Goal: Task Accomplishment & Management: Complete application form

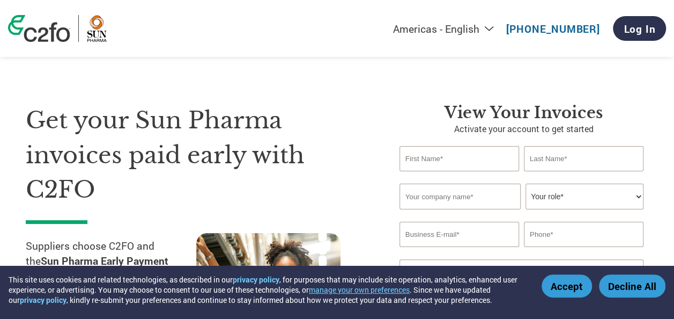
click at [440, 156] on input "text" at bounding box center [460, 158] width 120 height 25
click at [378, 188] on div "Get your Sun Pharma invoices paid early with C2FO Suppliers choose C2FO and the…" at bounding box center [205, 240] width 358 height 275
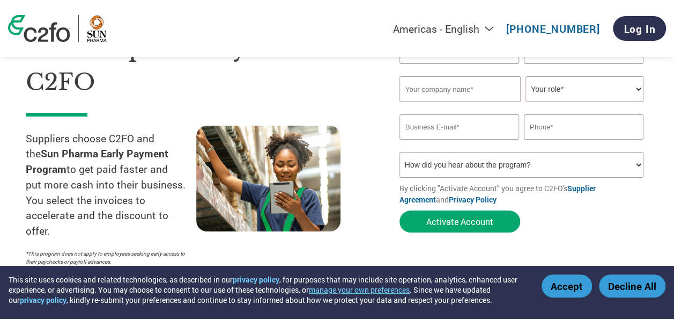
scroll to position [54, 0]
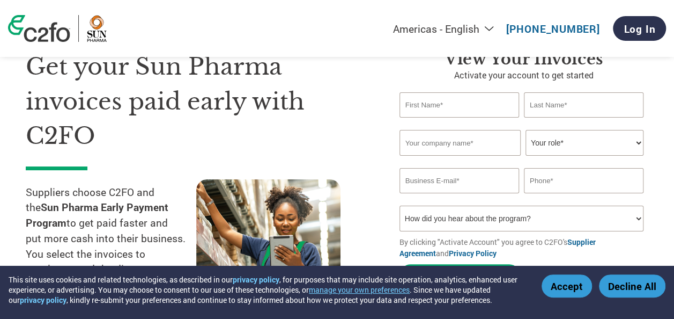
click at [428, 112] on input "text" at bounding box center [460, 104] width 120 height 25
type input "[PERSON_NAME]"
click at [437, 141] on input "text" at bounding box center [460, 143] width 121 height 26
type input "Matrix PharmaCorp"
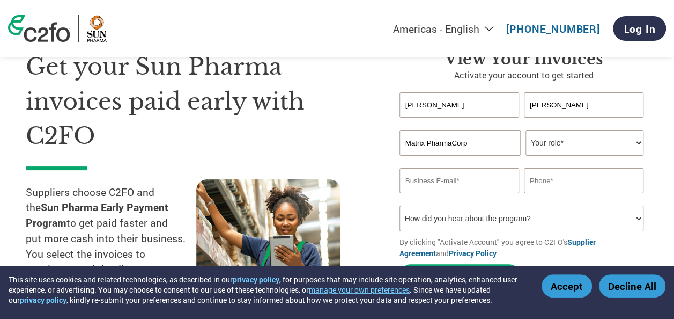
click at [640, 143] on select "Your role* CFO Controller Credit Manager Finance Director Treasurer CEO Preside…" at bounding box center [585, 143] width 118 height 26
select select "CREDIT_MANAGER"
click at [526, 130] on select "Your role* CFO Controller Credit Manager Finance Director Treasurer CEO Preside…" at bounding box center [585, 143] width 118 height 26
click at [468, 182] on input "email" at bounding box center [460, 180] width 120 height 25
type input "[PERSON_NAME][EMAIL_ADDRESS][PERSON_NAME][DOMAIN_NAME]"
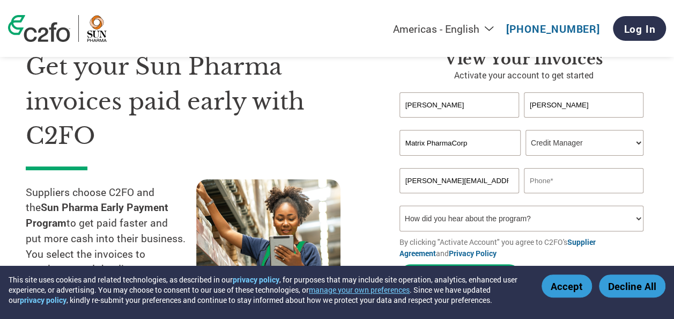
click at [564, 177] on input "text" at bounding box center [584, 180] width 120 height 25
paste input "91549 55880"
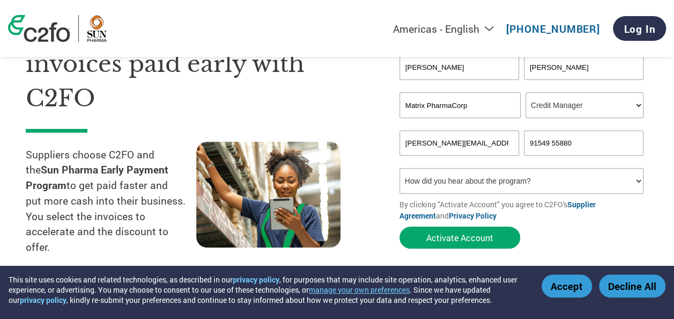
scroll to position [107, 0]
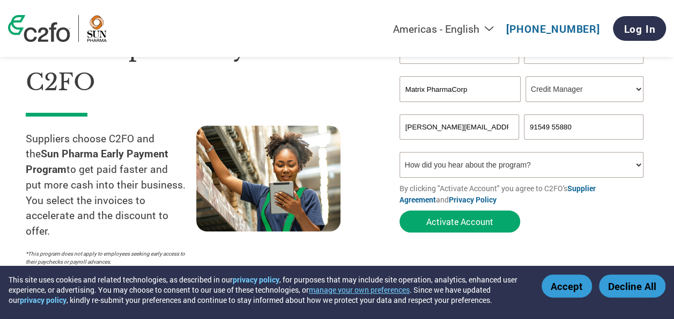
type input "91549 55880"
click at [635, 165] on select "How did you hear about the program? Received a letter Email Social Media Online…" at bounding box center [522, 165] width 244 height 26
select select "Email"
click at [400, 153] on select "How did you hear about the program? Received a letter Email Social Media Online…" at bounding box center [522, 165] width 244 height 26
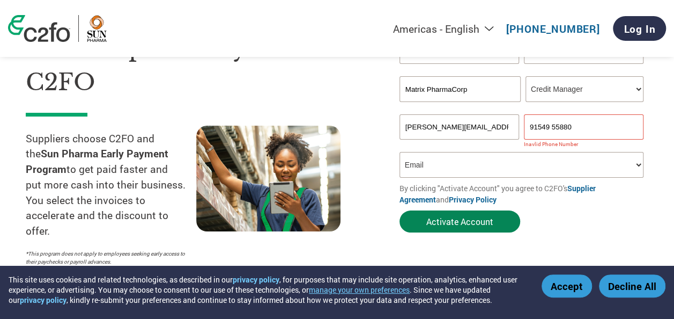
click at [453, 222] on button "Activate Account" at bounding box center [460, 221] width 121 height 22
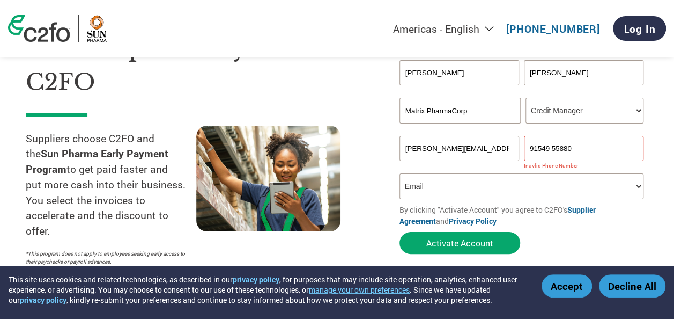
scroll to position [54, 0]
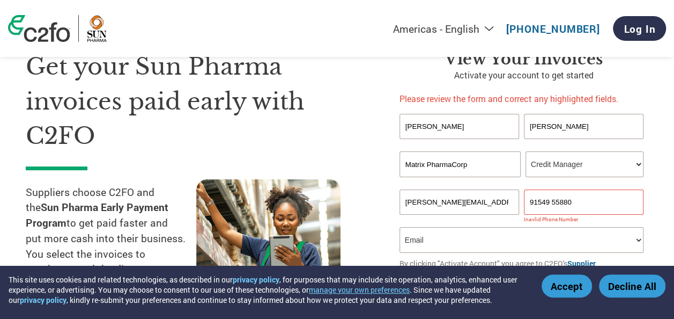
click at [553, 206] on input "91549 55880" at bounding box center [584, 201] width 120 height 25
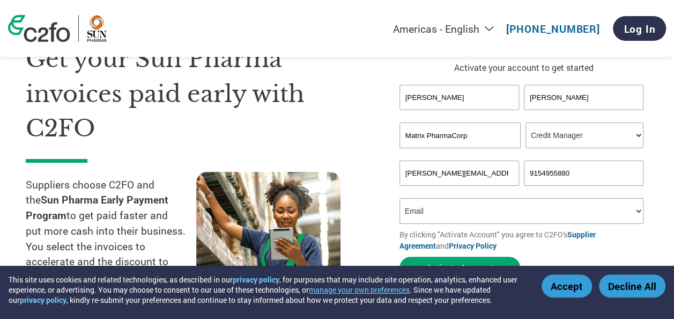
scroll to position [161, 0]
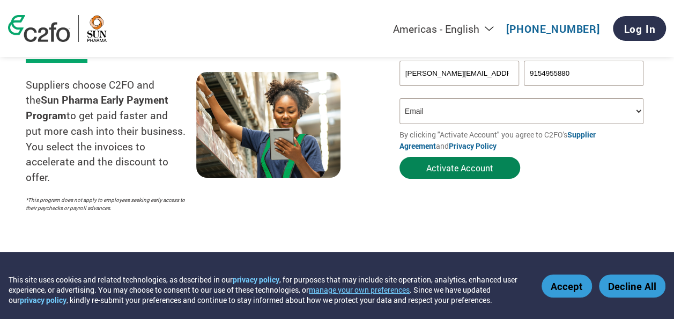
type input "9154955880"
click at [457, 166] on button "Activate Account" at bounding box center [460, 168] width 121 height 22
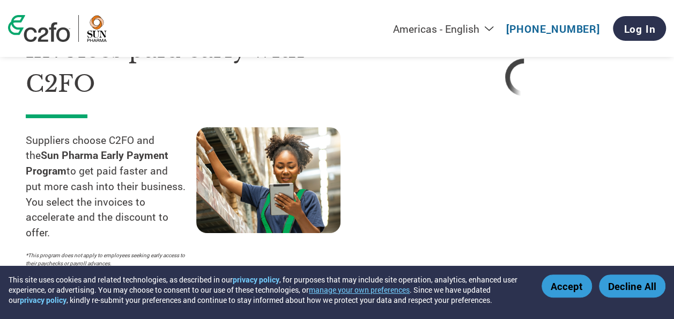
scroll to position [54, 0]
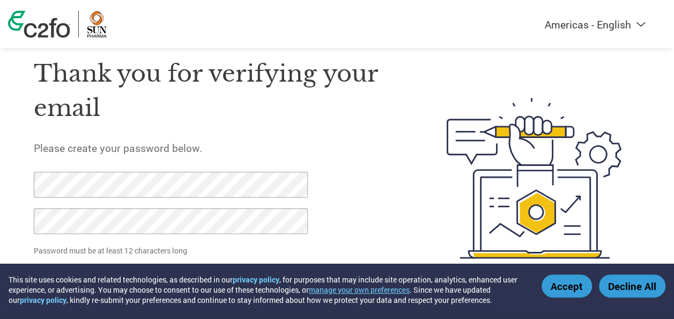
scroll to position [53, 0]
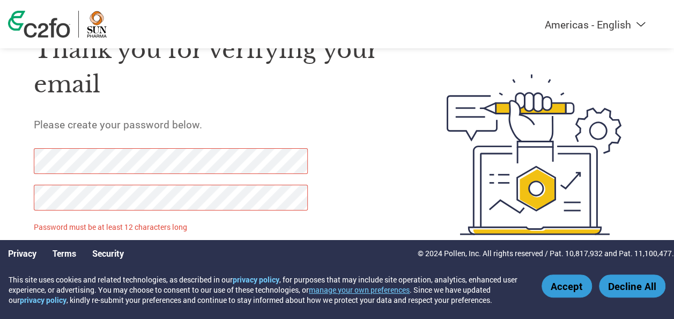
click at [0, 202] on html "This site uses cookies and related technologies, as described in our privacy po…" at bounding box center [337, 132] width 674 height 371
click input "Set Password" at bounding box center [87, 256] width 106 height 22
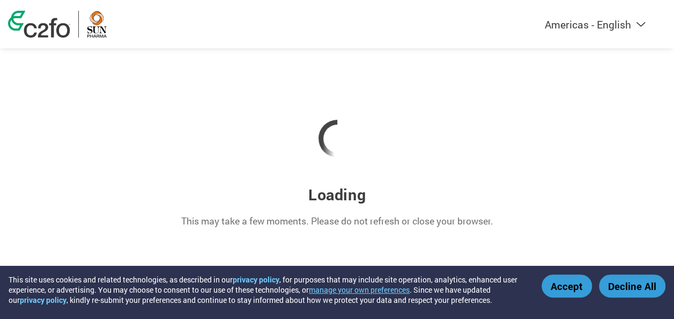
scroll to position [0, 0]
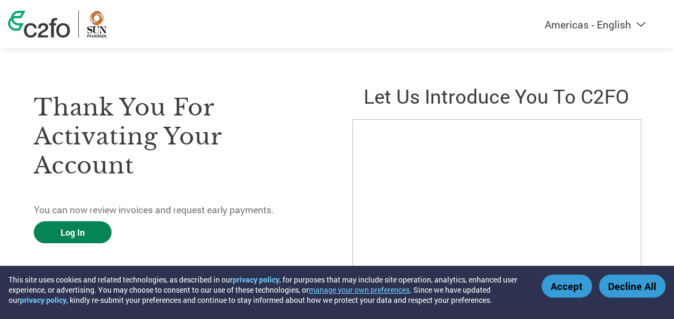
click at [89, 232] on link "Log In" at bounding box center [73, 232] width 78 height 22
